Goal: Task Accomplishment & Management: Use online tool/utility

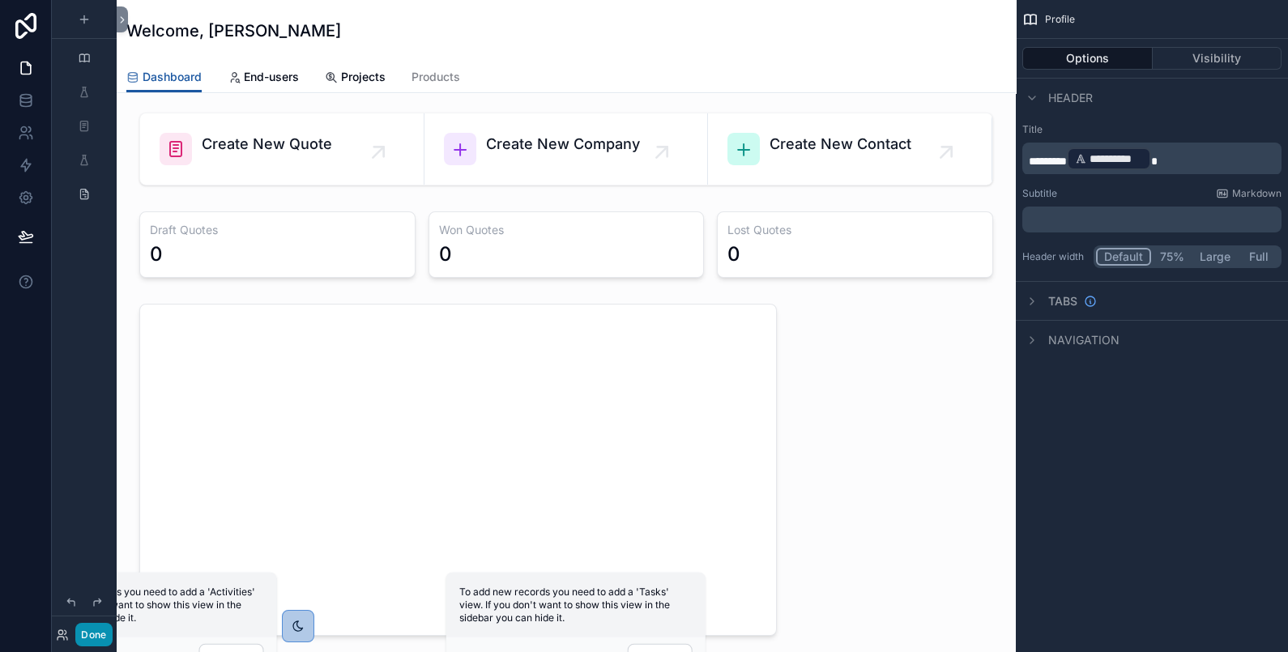
click at [92, 637] on button "Done" at bounding box center [93, 634] width 36 height 23
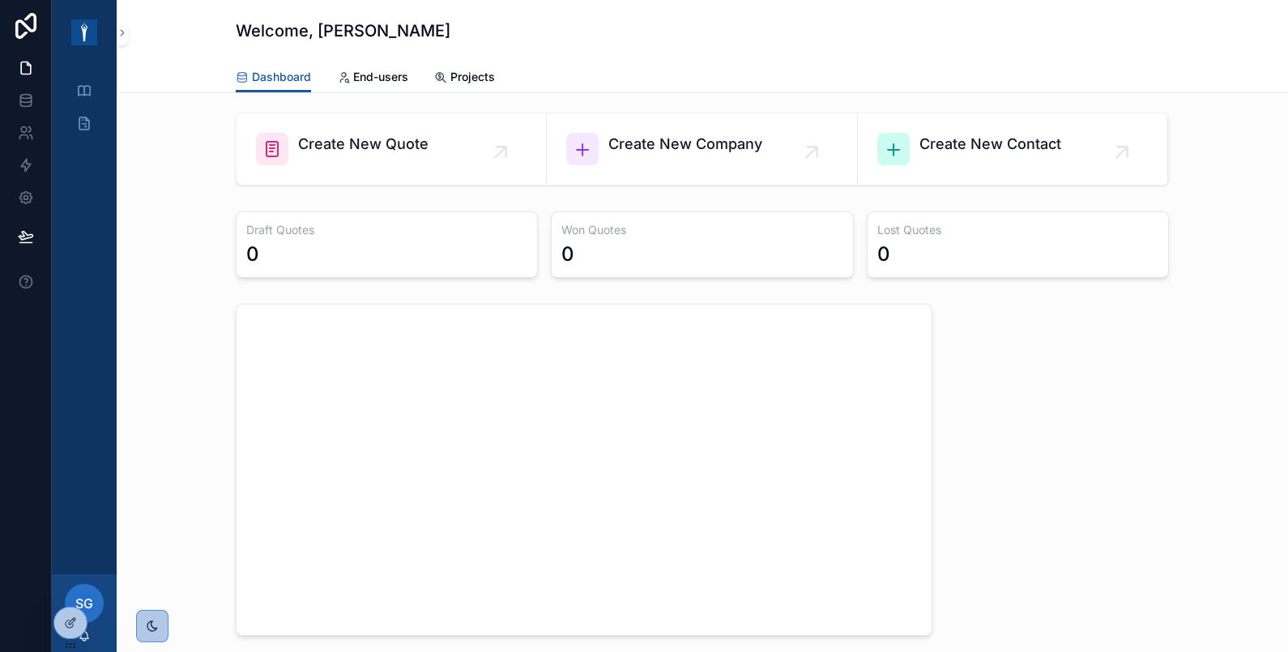
click at [94, 596] on div "SG" at bounding box center [84, 603] width 39 height 39
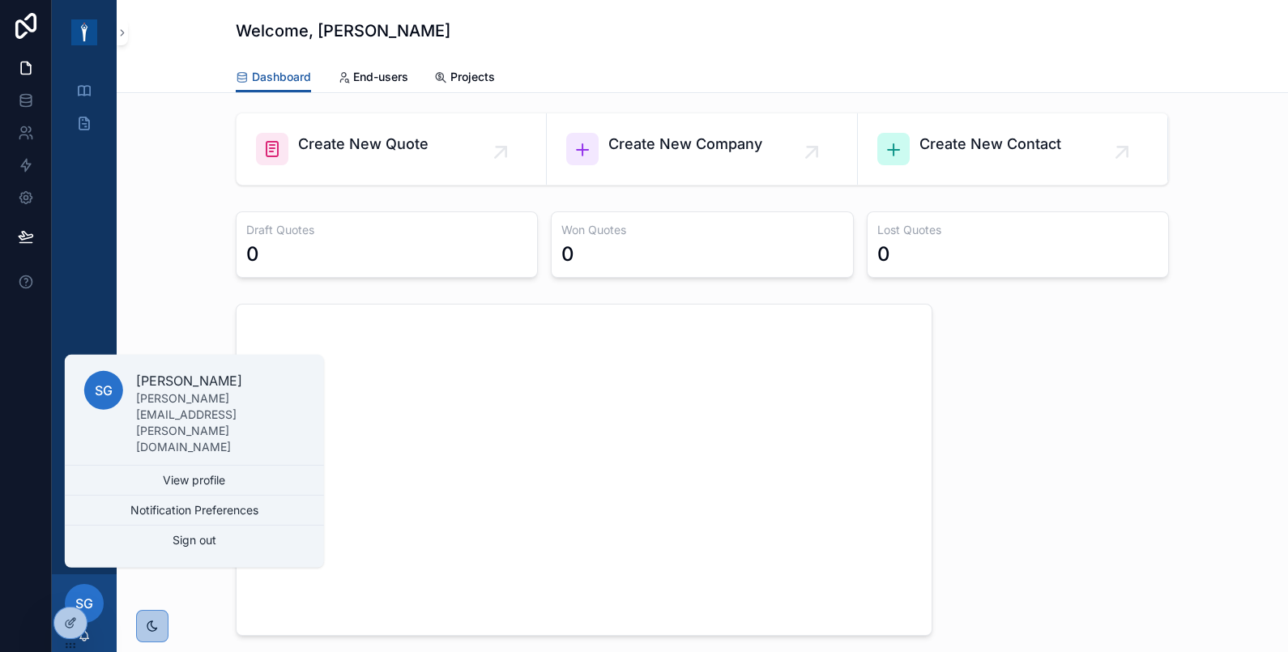
click at [186, 213] on div "Draft Quotes 0 Won Quotes 0 Lost Quotes 0" at bounding box center [702, 244] width 1145 height 79
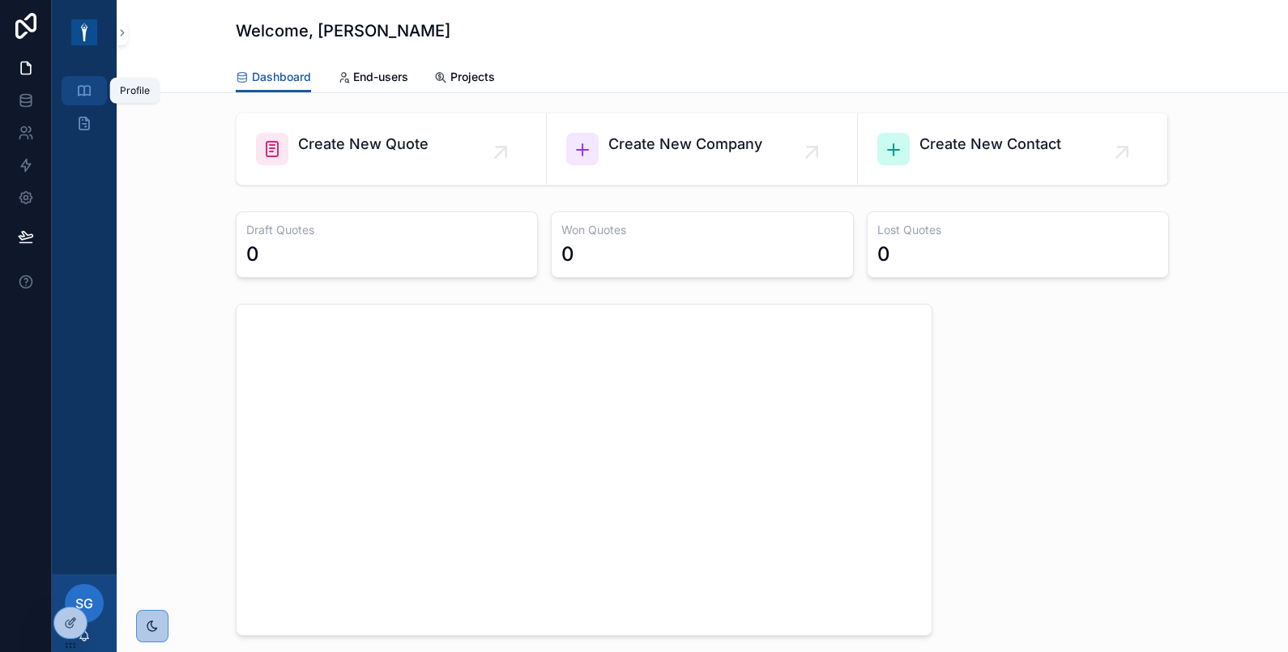
click at [89, 89] on icon "scrollable content" at bounding box center [84, 91] width 16 height 16
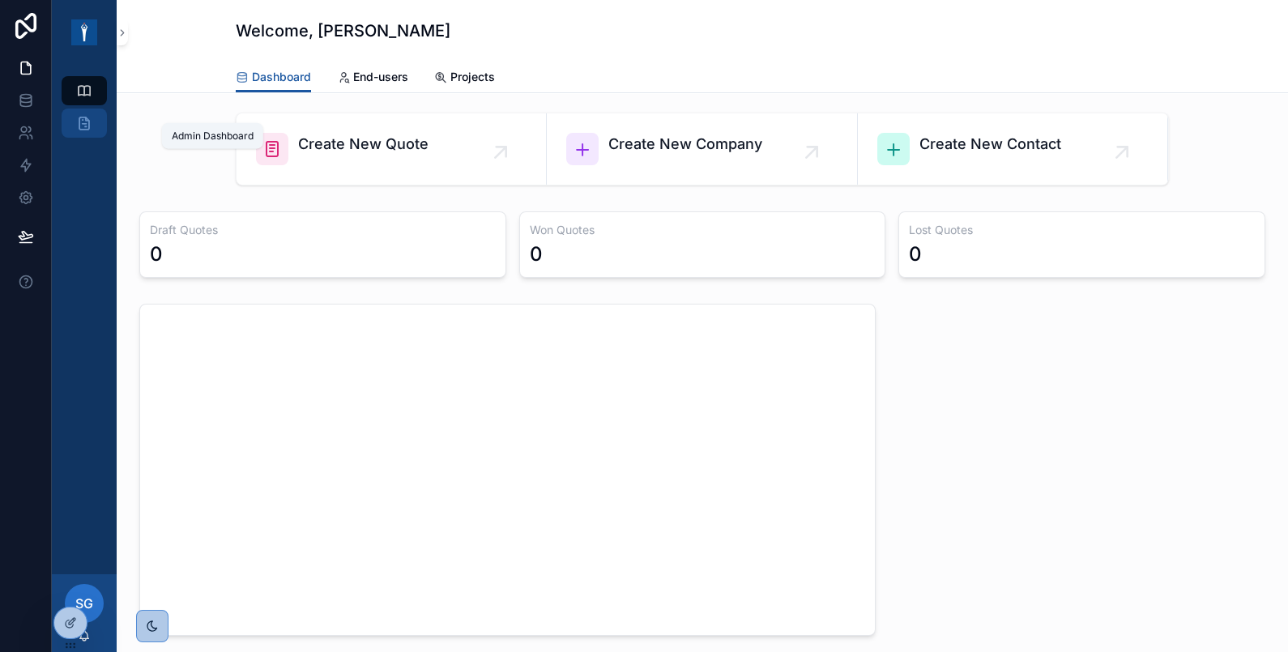
click at [88, 113] on div "Admin Dashboard" at bounding box center [84, 123] width 26 height 26
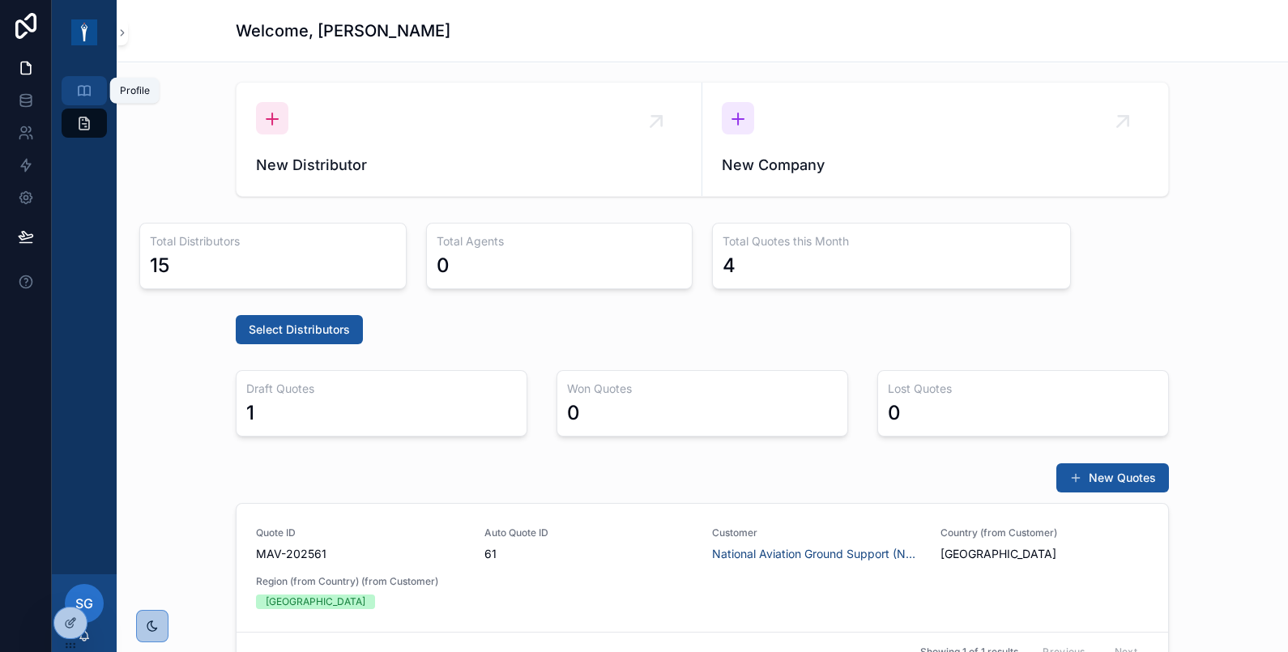
click at [86, 87] on icon "scrollable content" at bounding box center [84, 91] width 16 height 16
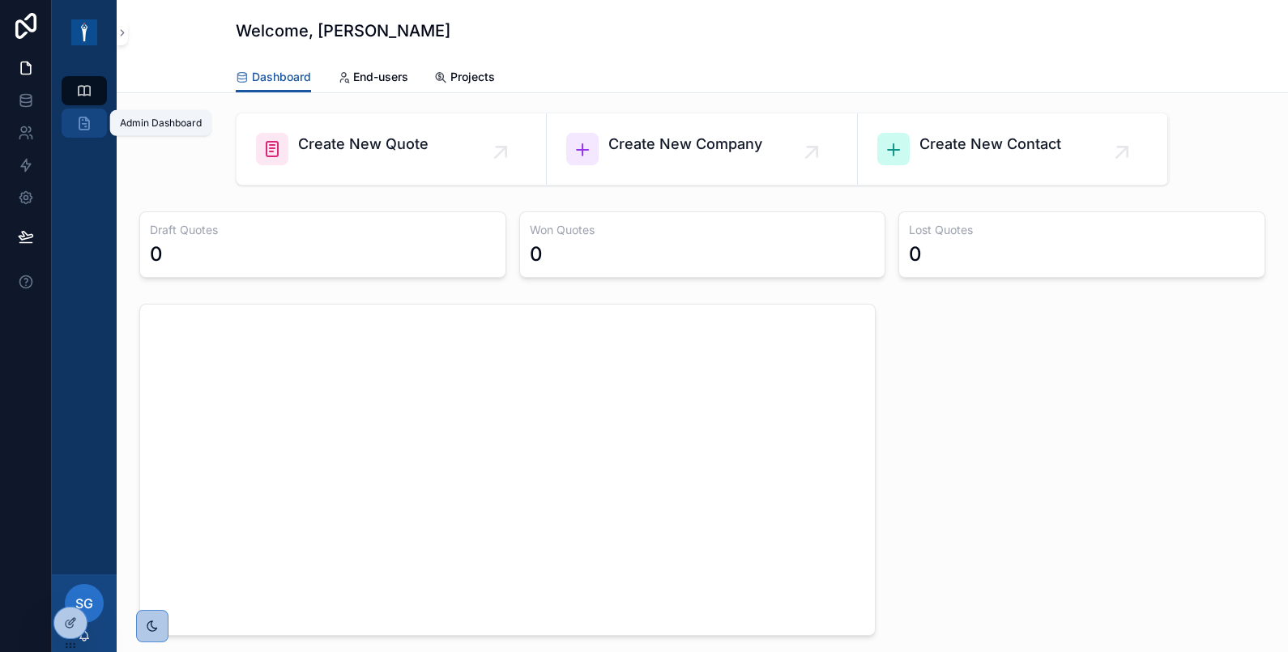
click at [81, 125] on icon "scrollable content" at bounding box center [84, 123] width 16 height 16
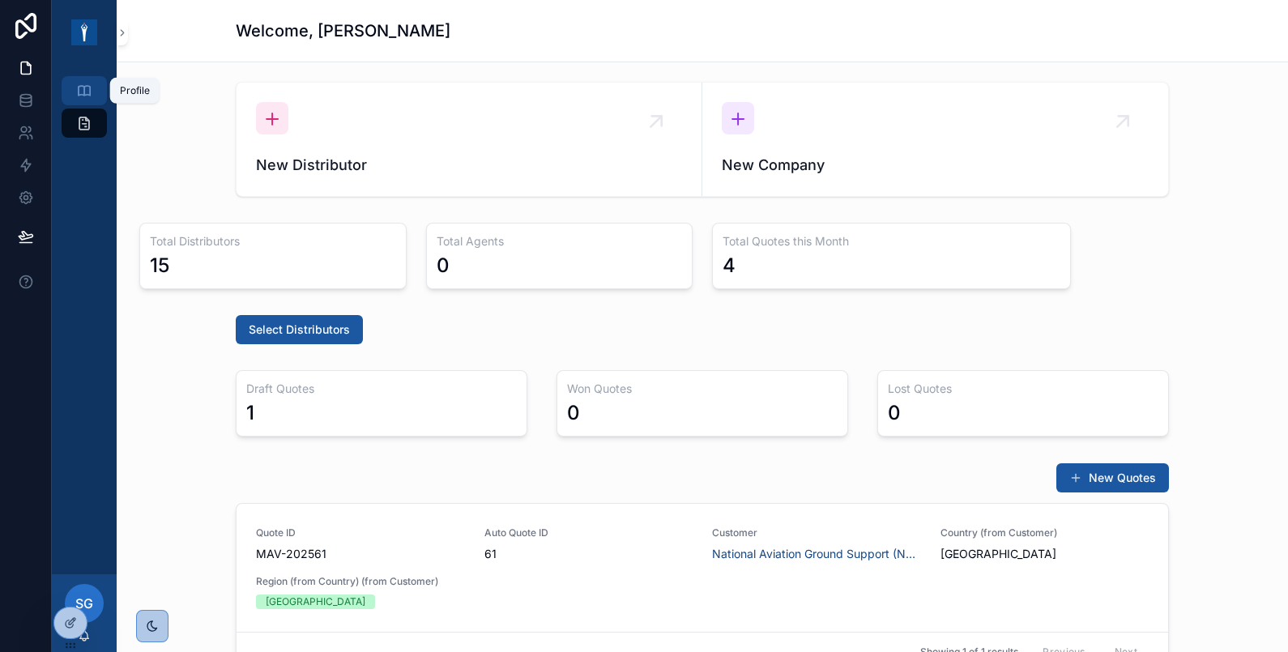
click at [78, 96] on icon "scrollable content" at bounding box center [84, 91] width 16 height 16
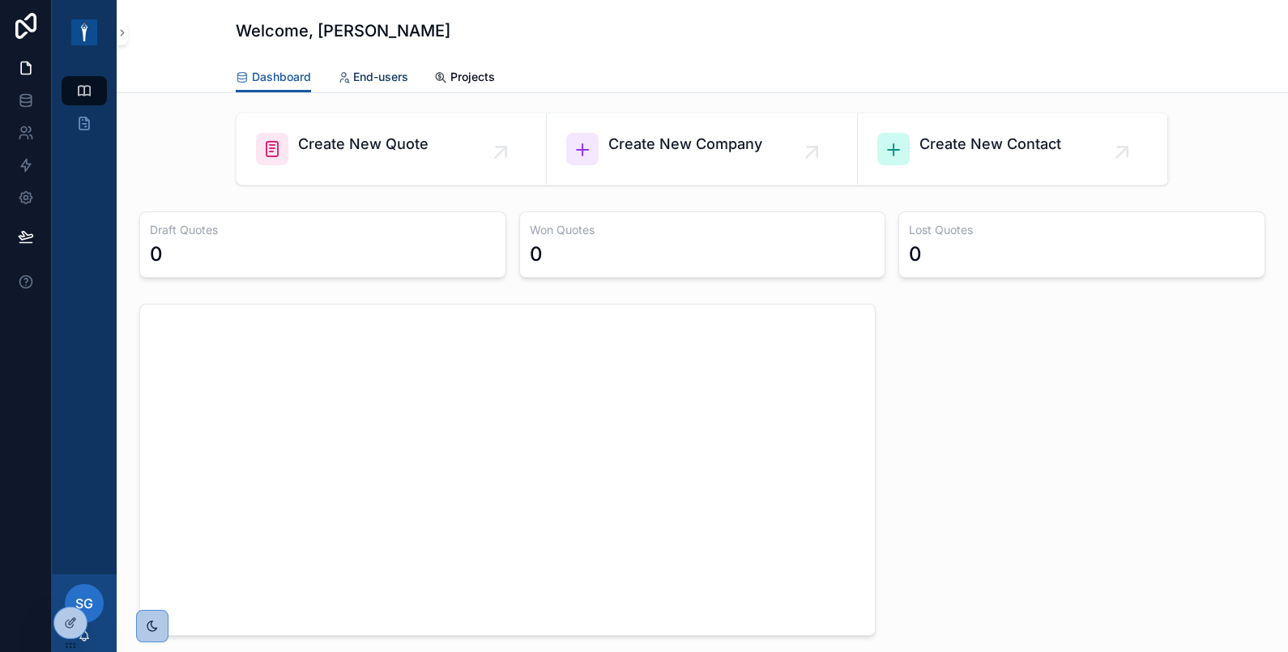
click at [356, 77] on span "End-users" at bounding box center [380, 77] width 55 height 16
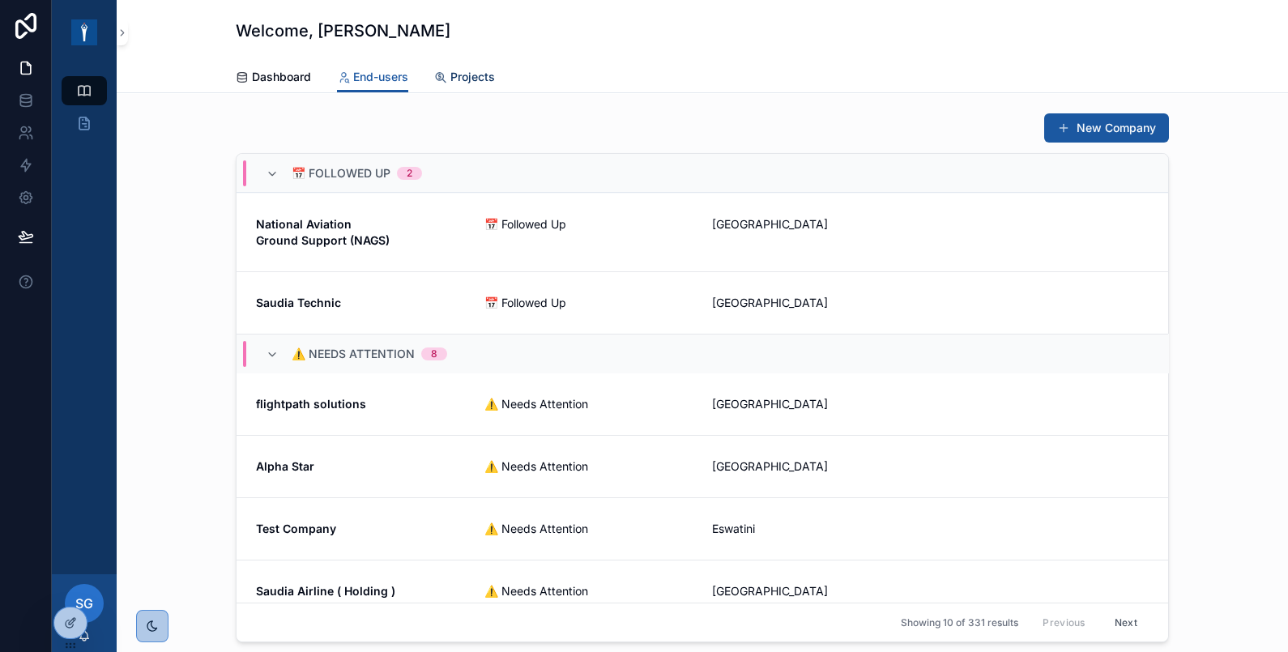
click at [474, 73] on span "Projects" at bounding box center [472, 77] width 45 height 16
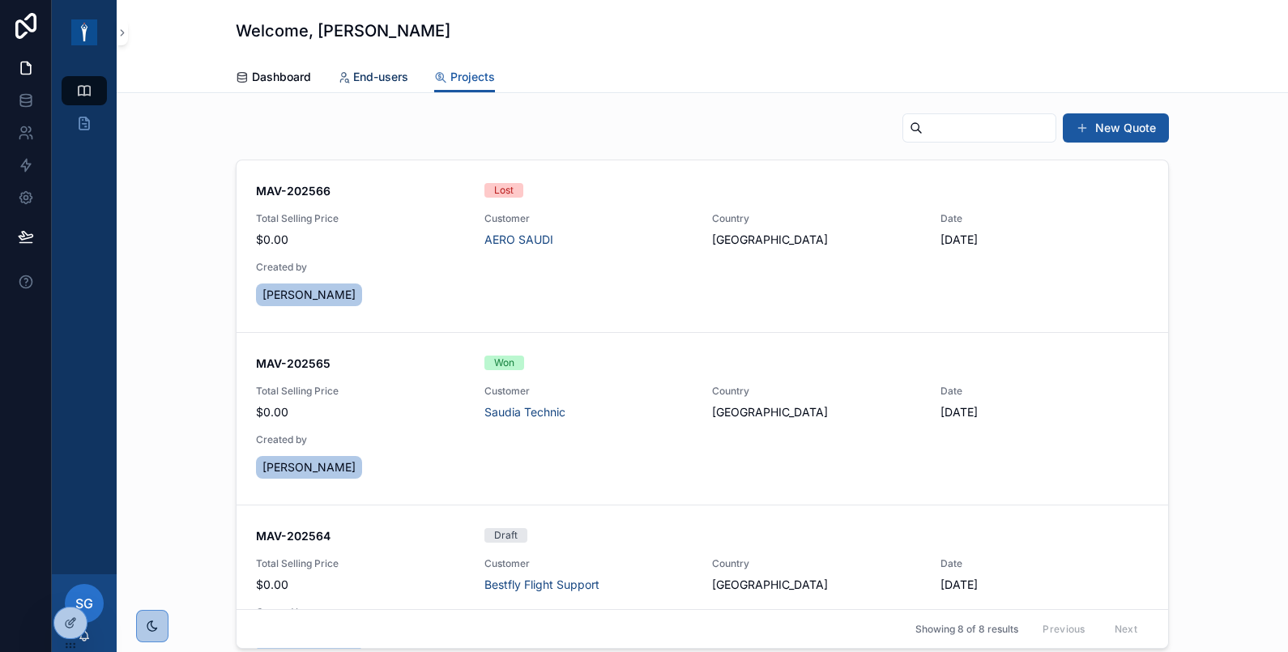
click at [377, 69] on span "End-users" at bounding box center [380, 77] width 55 height 16
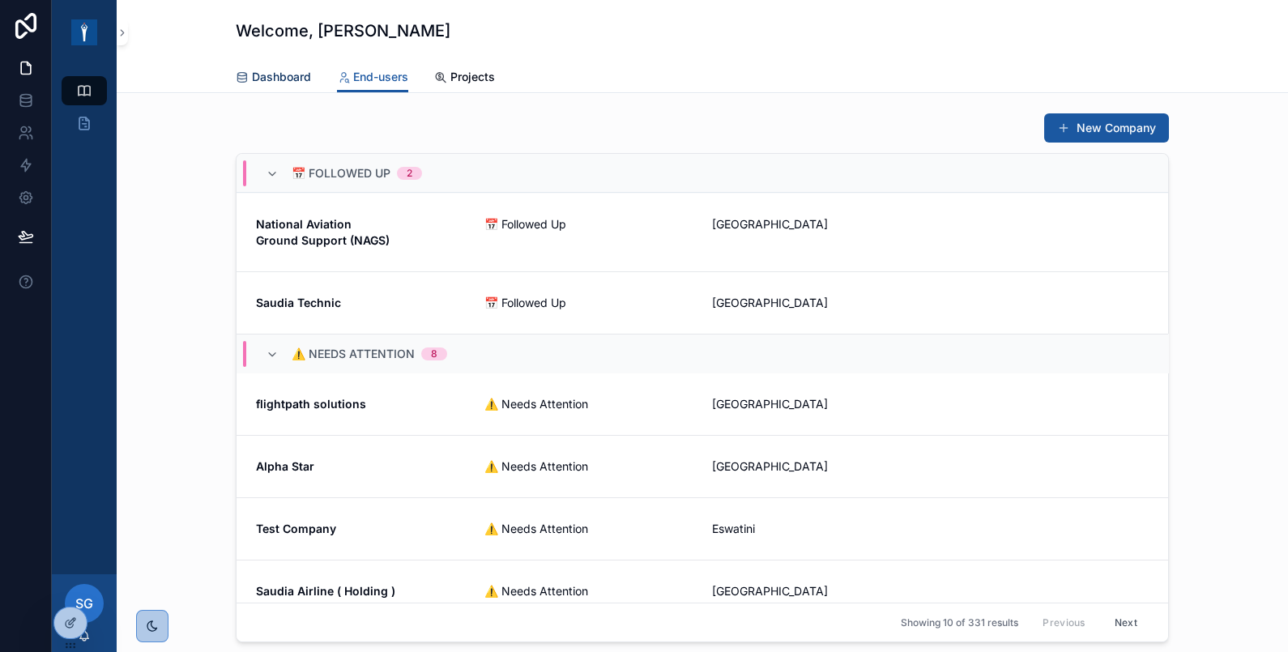
click at [291, 74] on span "Dashboard" at bounding box center [281, 77] width 59 height 16
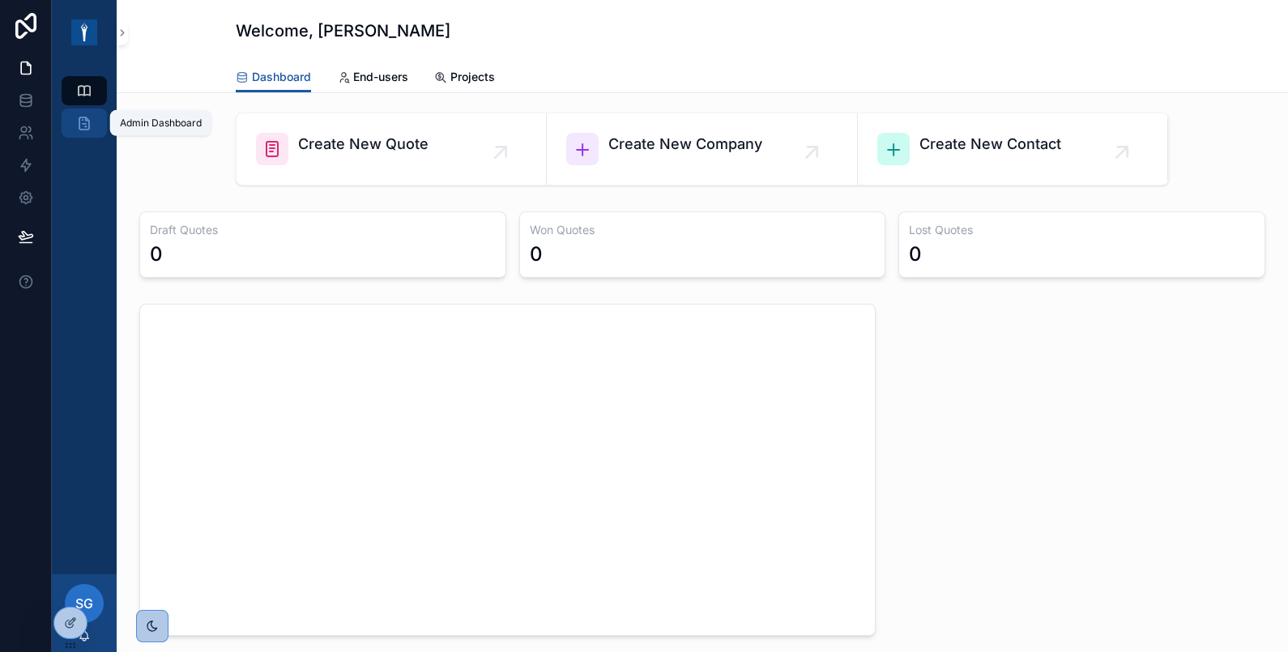
click at [82, 115] on icon "scrollable content" at bounding box center [84, 123] width 16 height 16
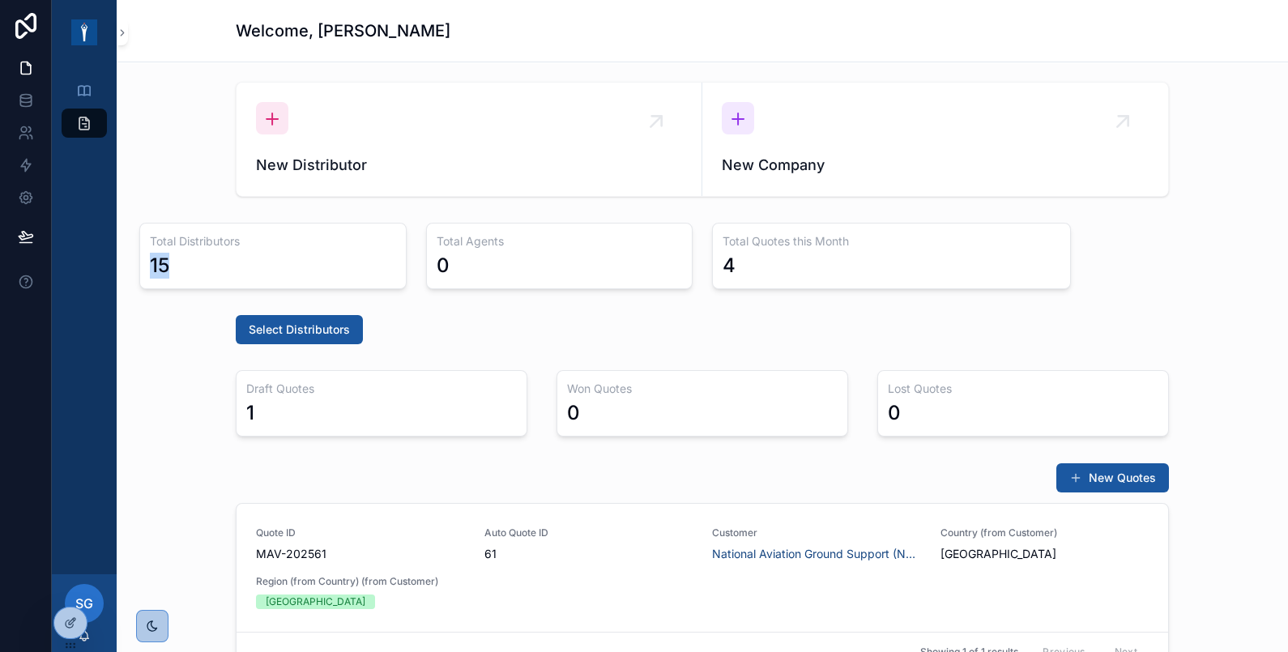
drag, startPoint x: 164, startPoint y: 262, endPoint x: 131, endPoint y: 259, distance: 33.4
click at [131, 259] on div "Total Distributors 15" at bounding box center [273, 255] width 287 height 79
click at [173, 271] on div "15" at bounding box center [273, 266] width 246 height 26
click at [324, 326] on span "Select Distributors" at bounding box center [299, 330] width 101 height 16
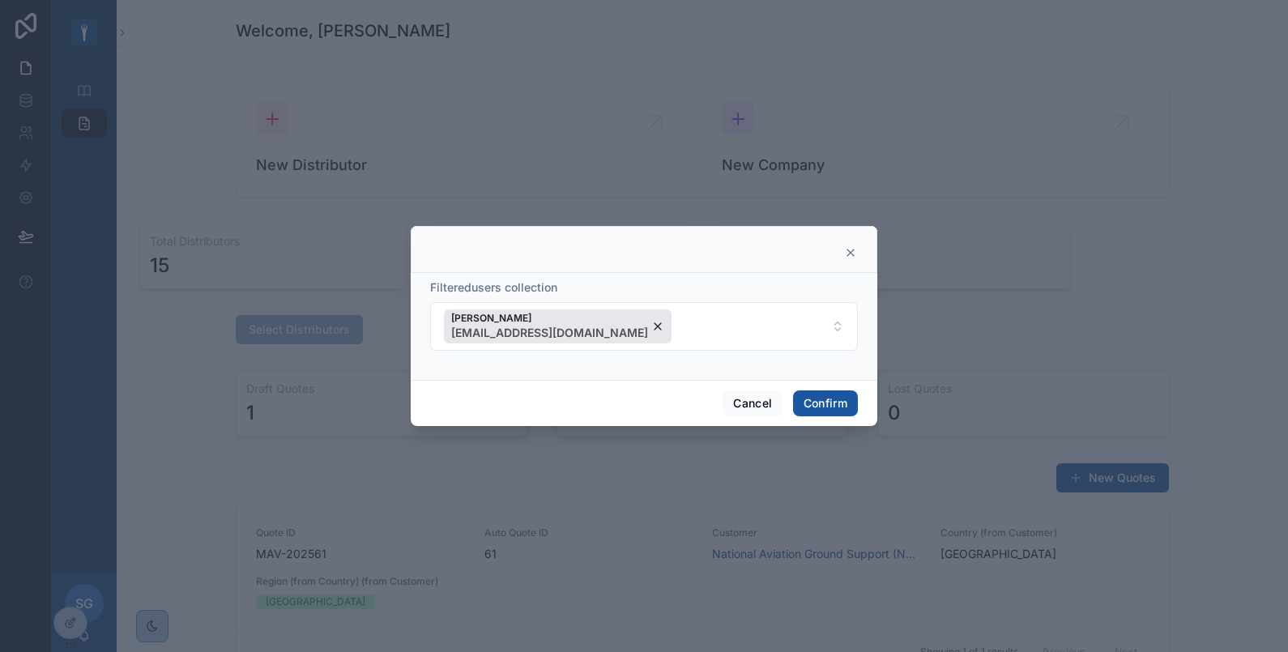
click at [850, 258] on icon at bounding box center [850, 252] width 13 height 13
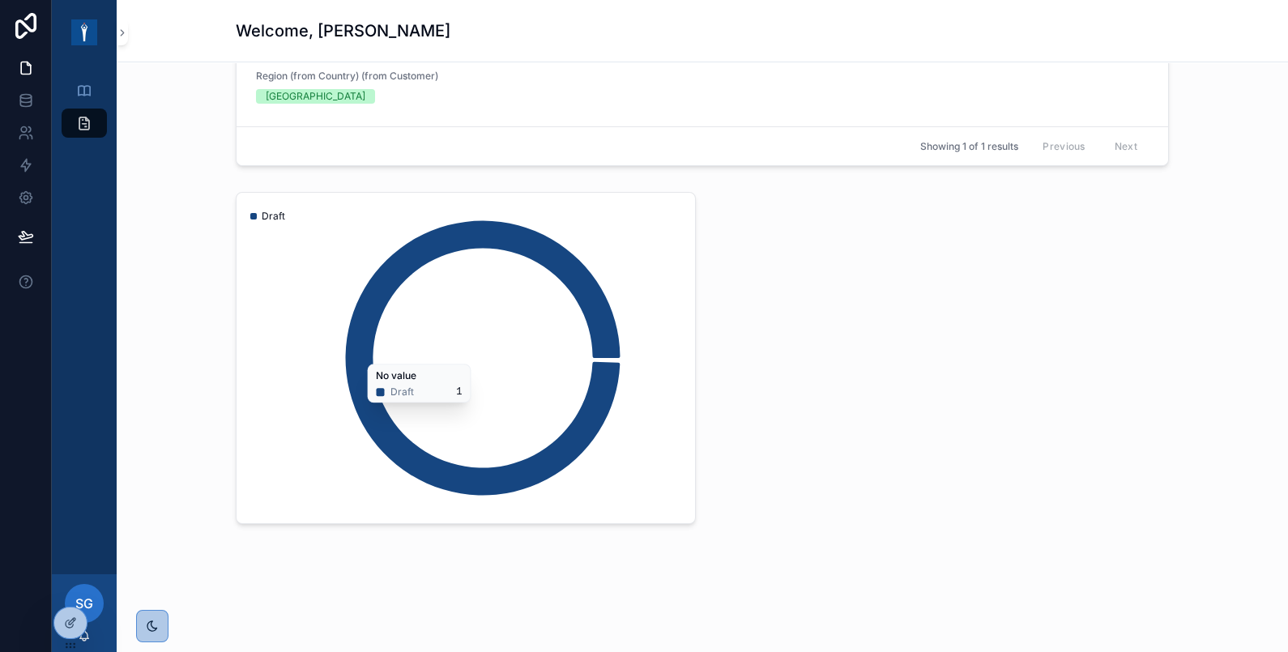
scroll to position [510, 0]
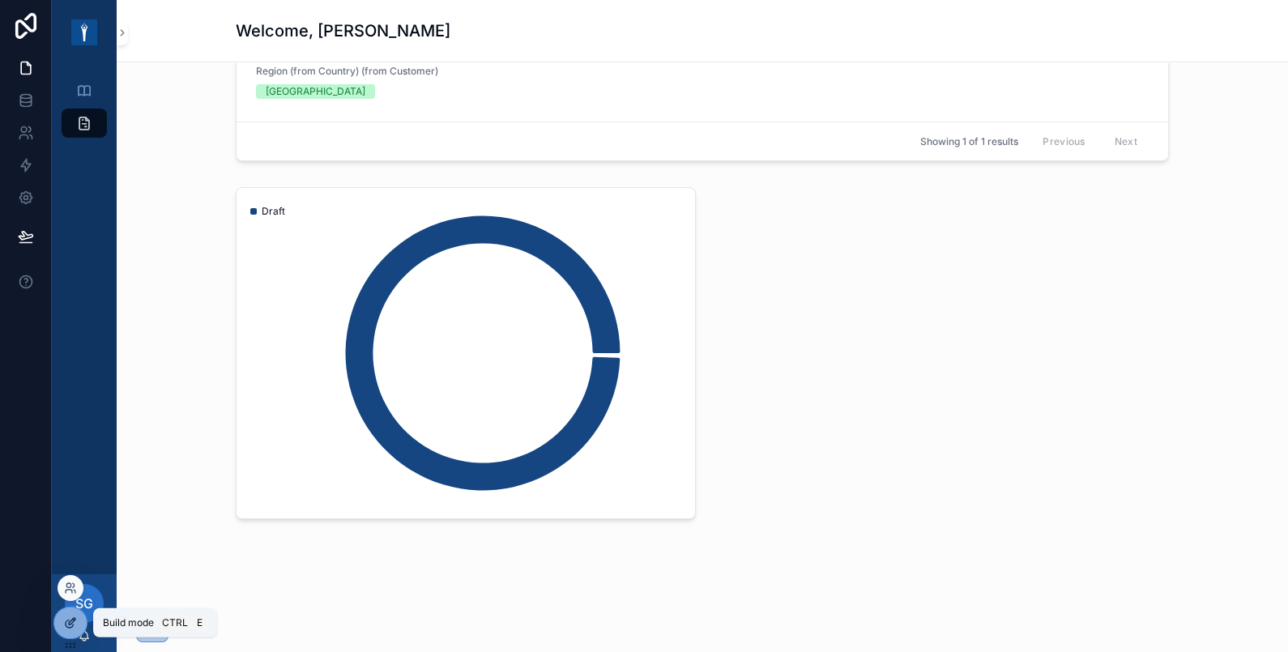
click at [73, 616] on icon at bounding box center [70, 622] width 13 height 13
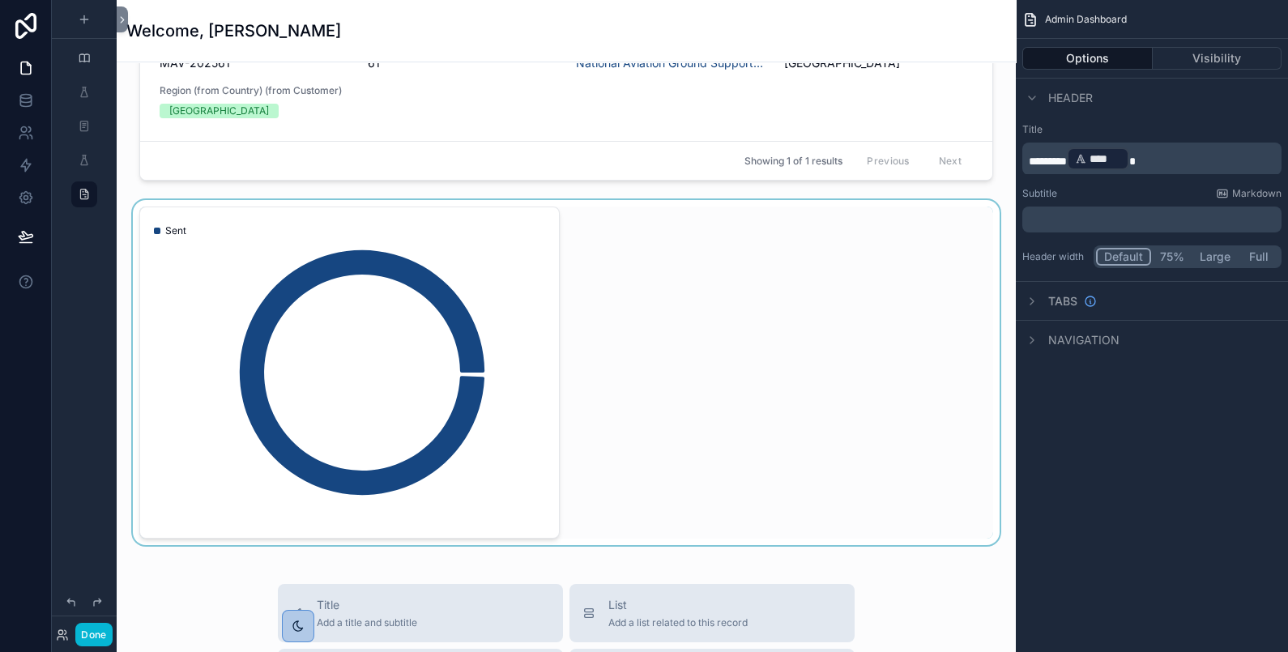
click at [474, 262] on div "scrollable content" at bounding box center [566, 372] width 873 height 345
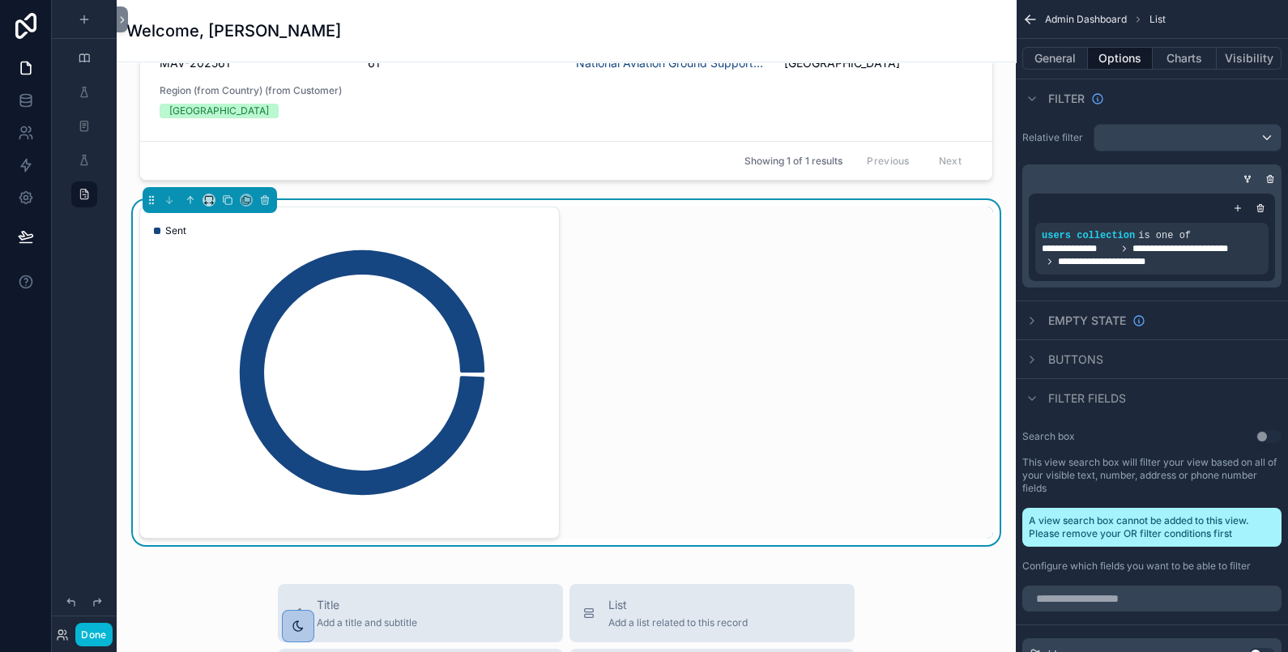
click at [483, 255] on icon "chart" at bounding box center [346, 372] width 392 height 311
click at [1032, 19] on icon "scrollable content" at bounding box center [1030, 19] width 10 height 0
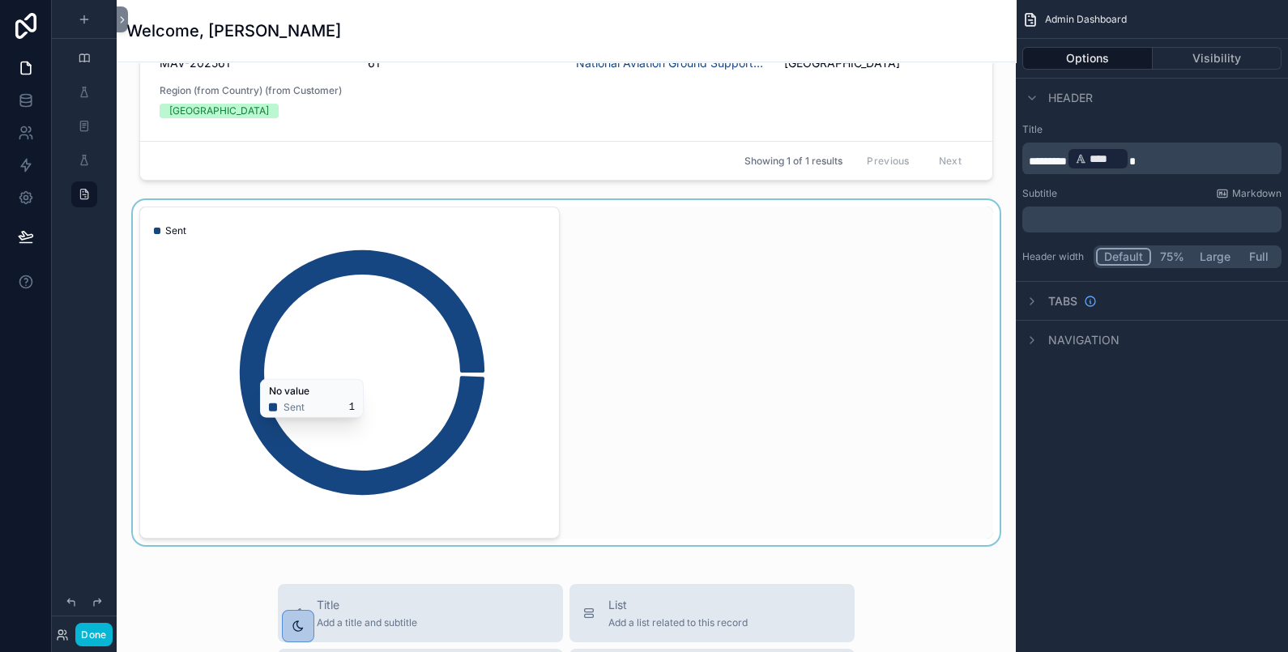
click at [514, 329] on div "scrollable content" at bounding box center [566, 372] width 873 height 345
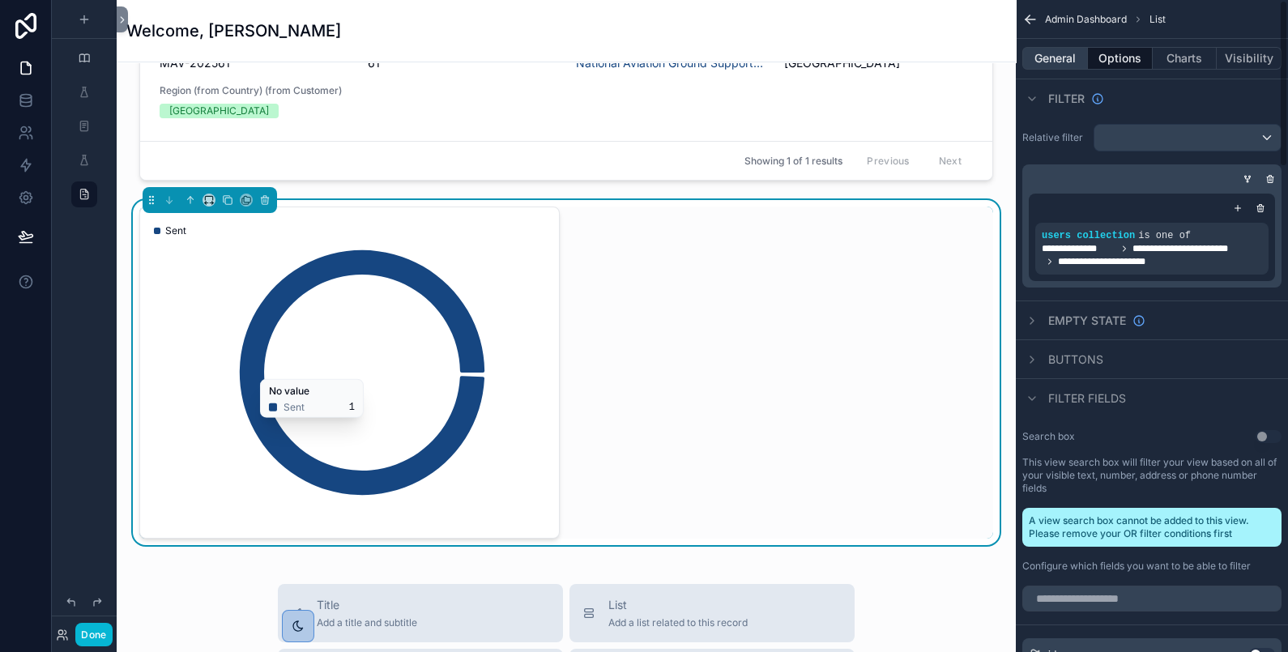
click at [1059, 59] on button "General" at bounding box center [1055, 58] width 66 height 23
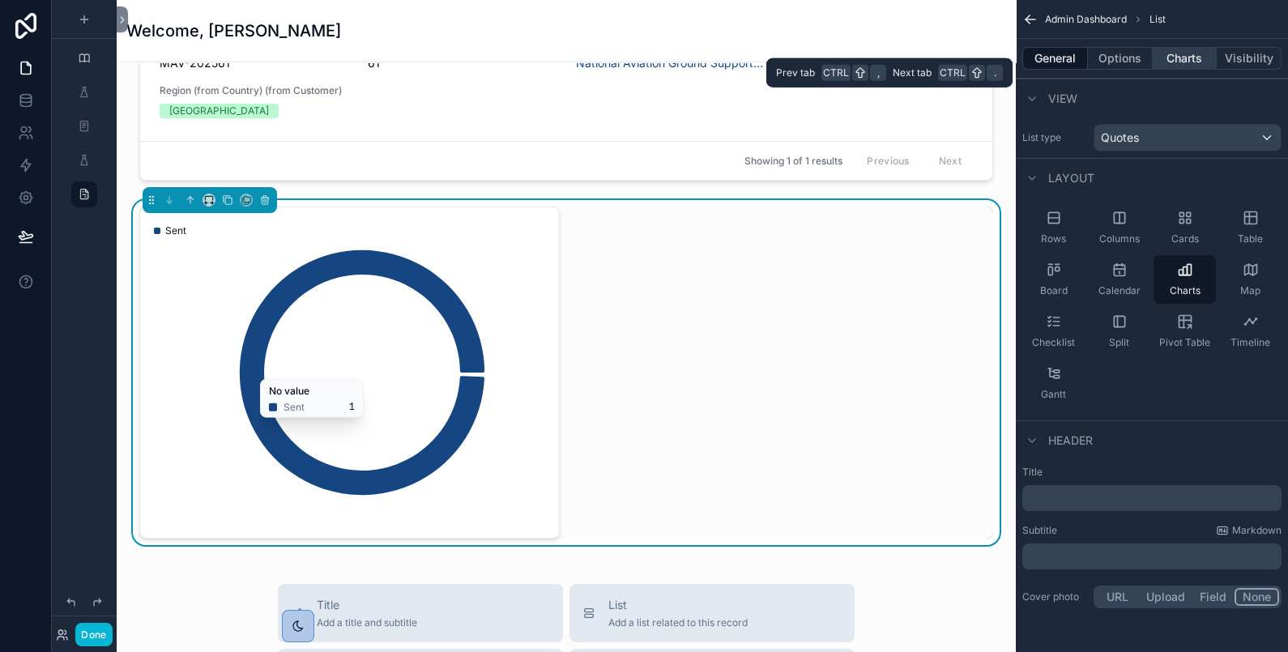
click at [1199, 56] on button "Charts" at bounding box center [1185, 58] width 65 height 23
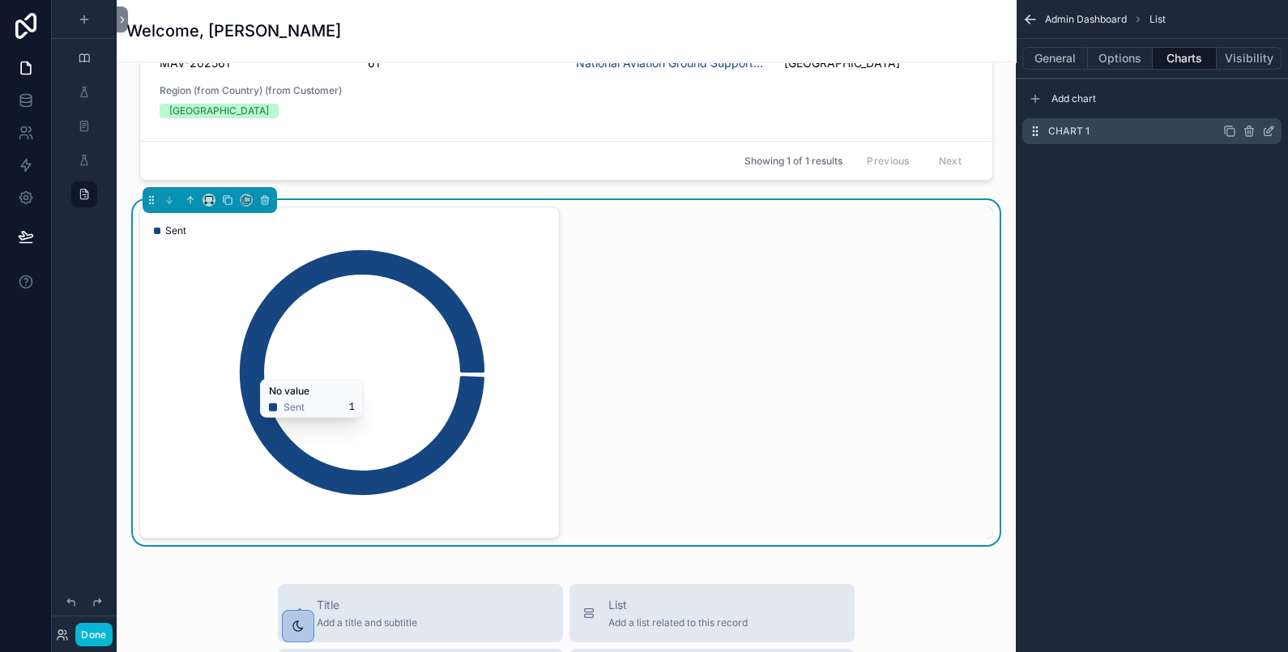
click at [1267, 126] on icon "scrollable content" at bounding box center [1268, 131] width 13 height 13
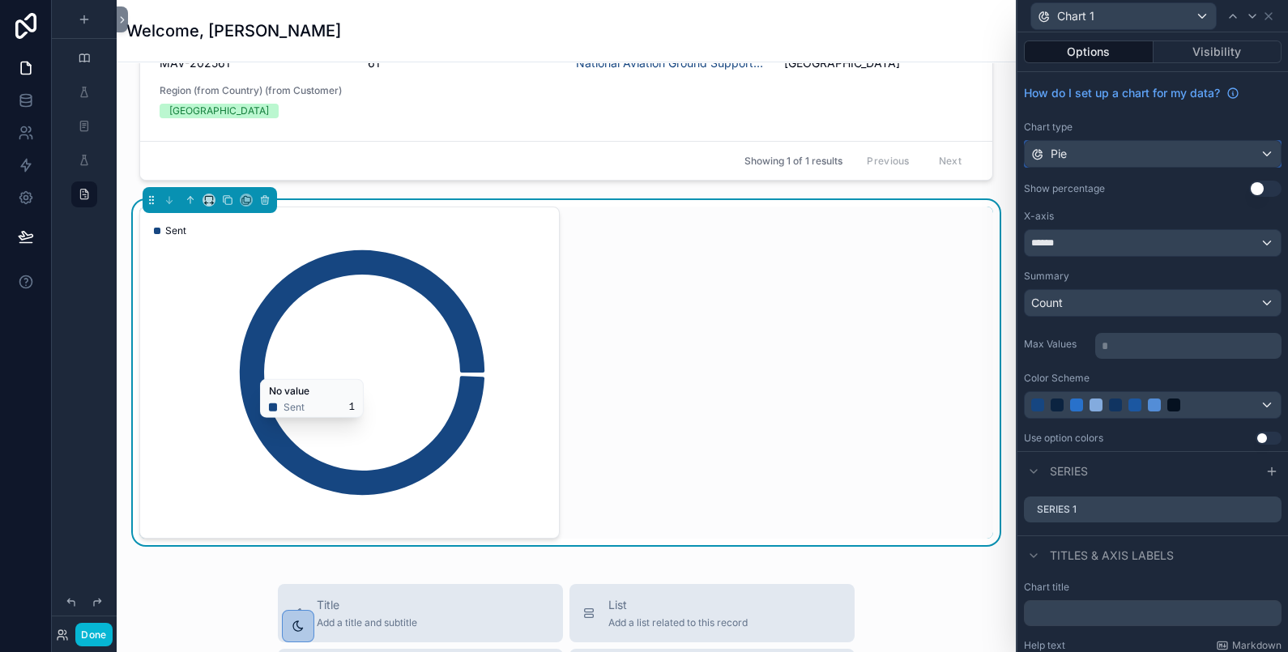
click at [1253, 147] on div "Pie" at bounding box center [1153, 154] width 256 height 26
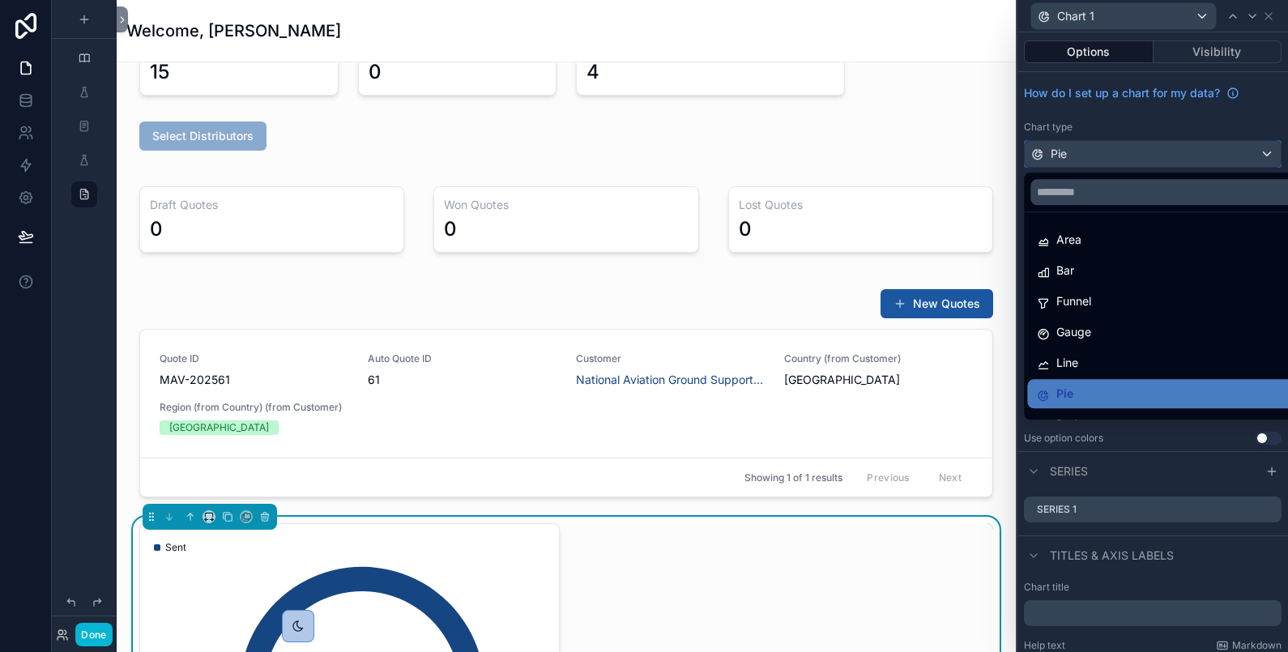
scroll to position [0, 0]
